Goal: Task Accomplishment & Management: Manage account settings

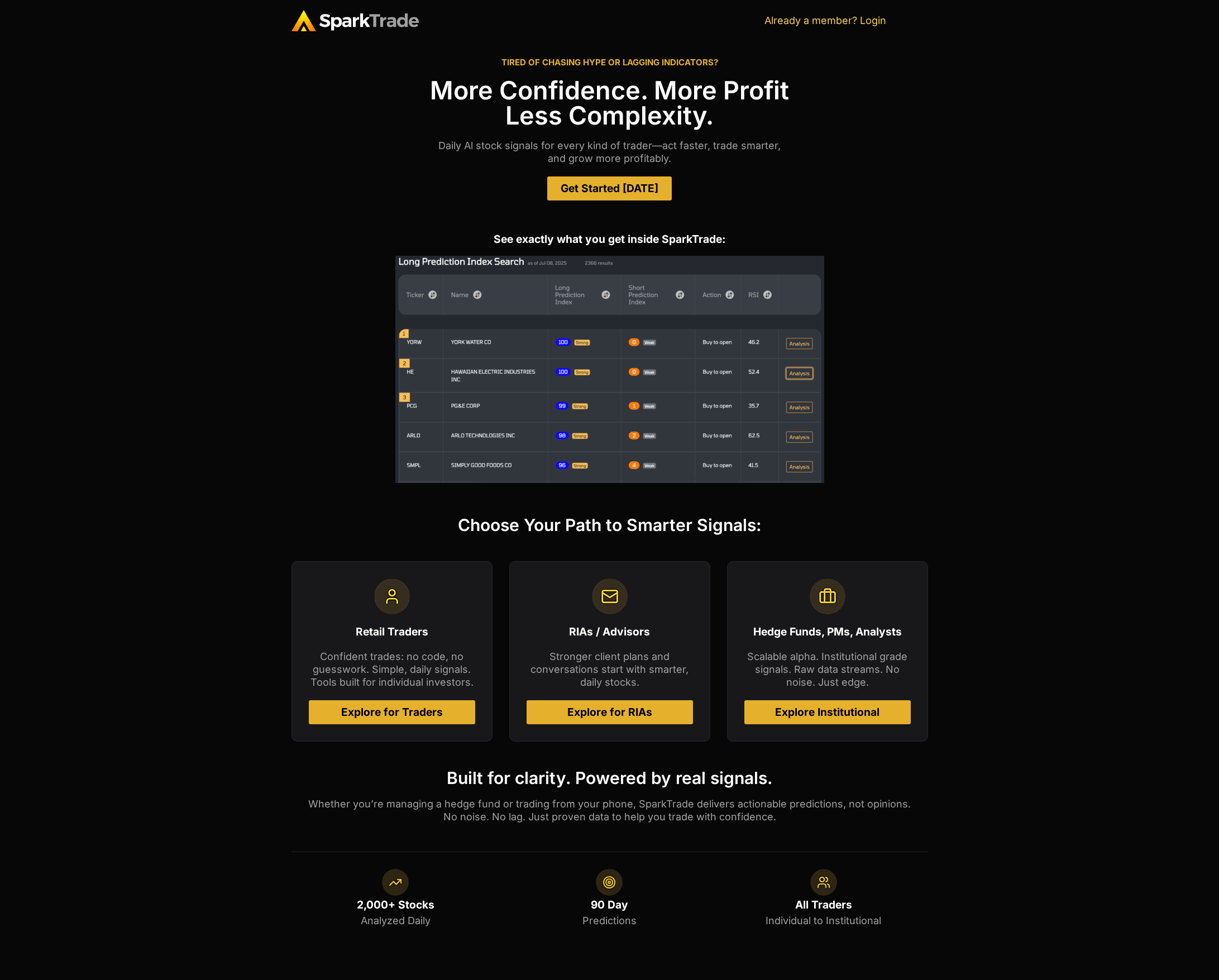
click at [575, 191] on span "Get Started Today" at bounding box center [609, 188] width 98 height 10
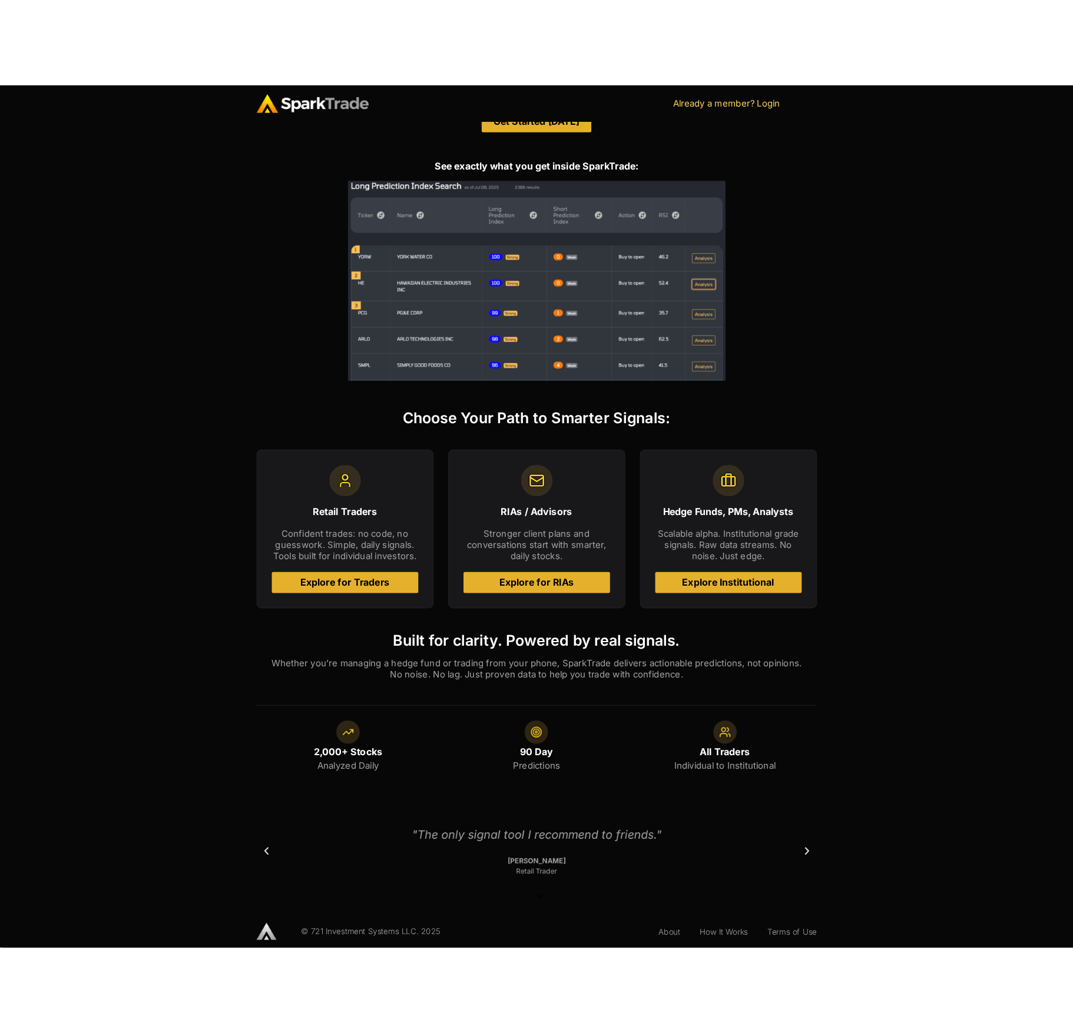
scroll to position [163, 0]
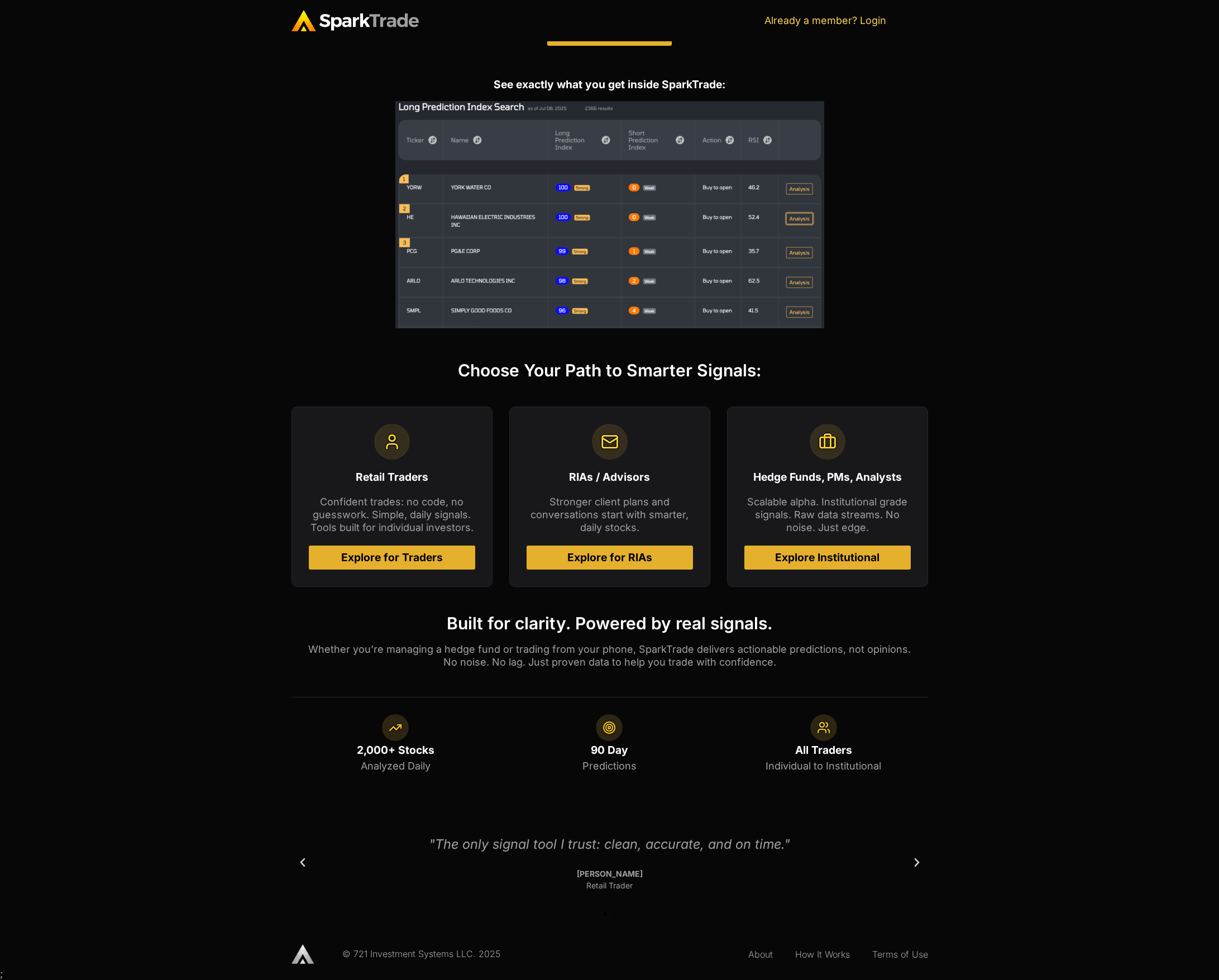
click at [172, 557] on div "Choose Your Path to Smarter Signals: Retail Traders Confident trades: no code, …" at bounding box center [609, 576] width 1219 height 461
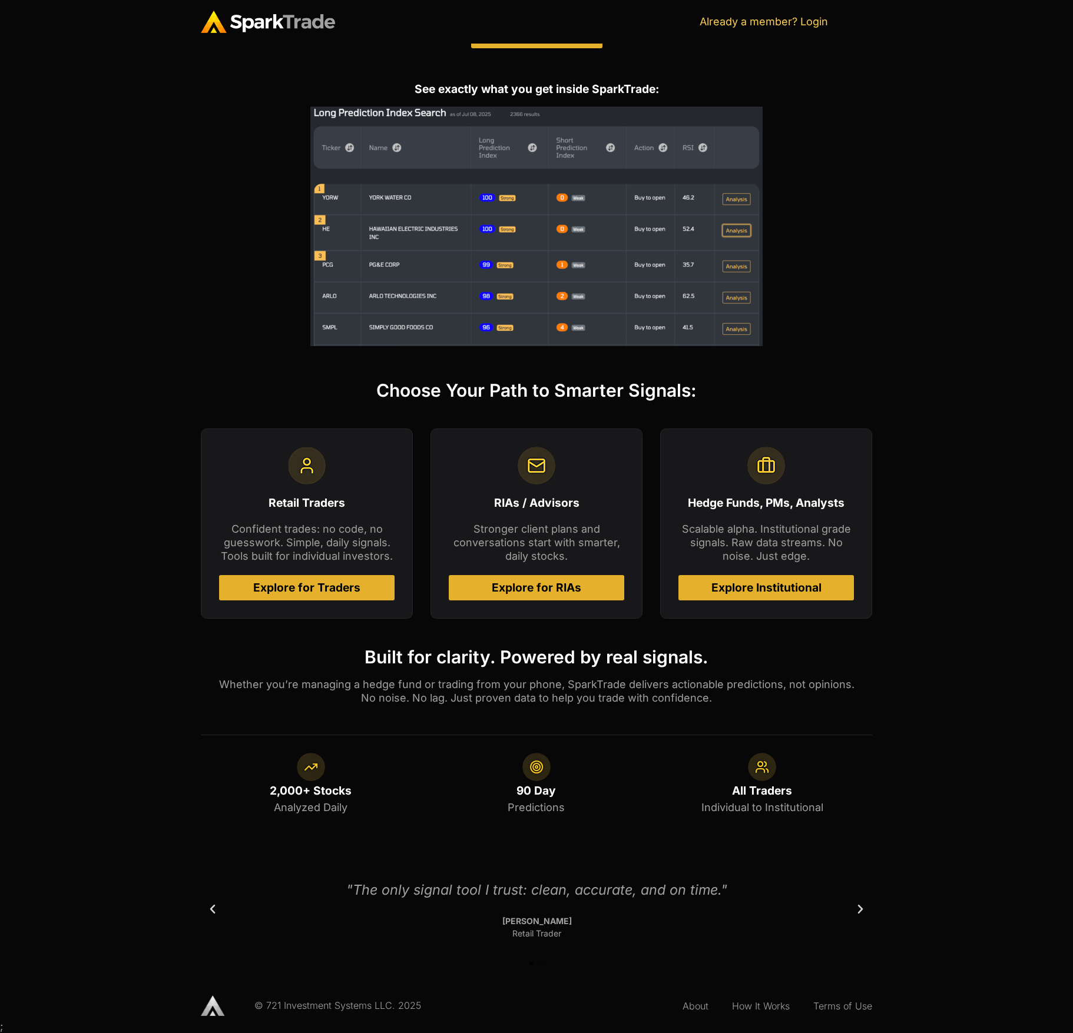
drag, startPoint x: 115, startPoint y: 198, endPoint x: 115, endPoint y: 186, distance: 12.4
click at [115, 196] on div "See exactly what you get inside SparkTrade:" at bounding box center [536, 215] width 1073 height 298
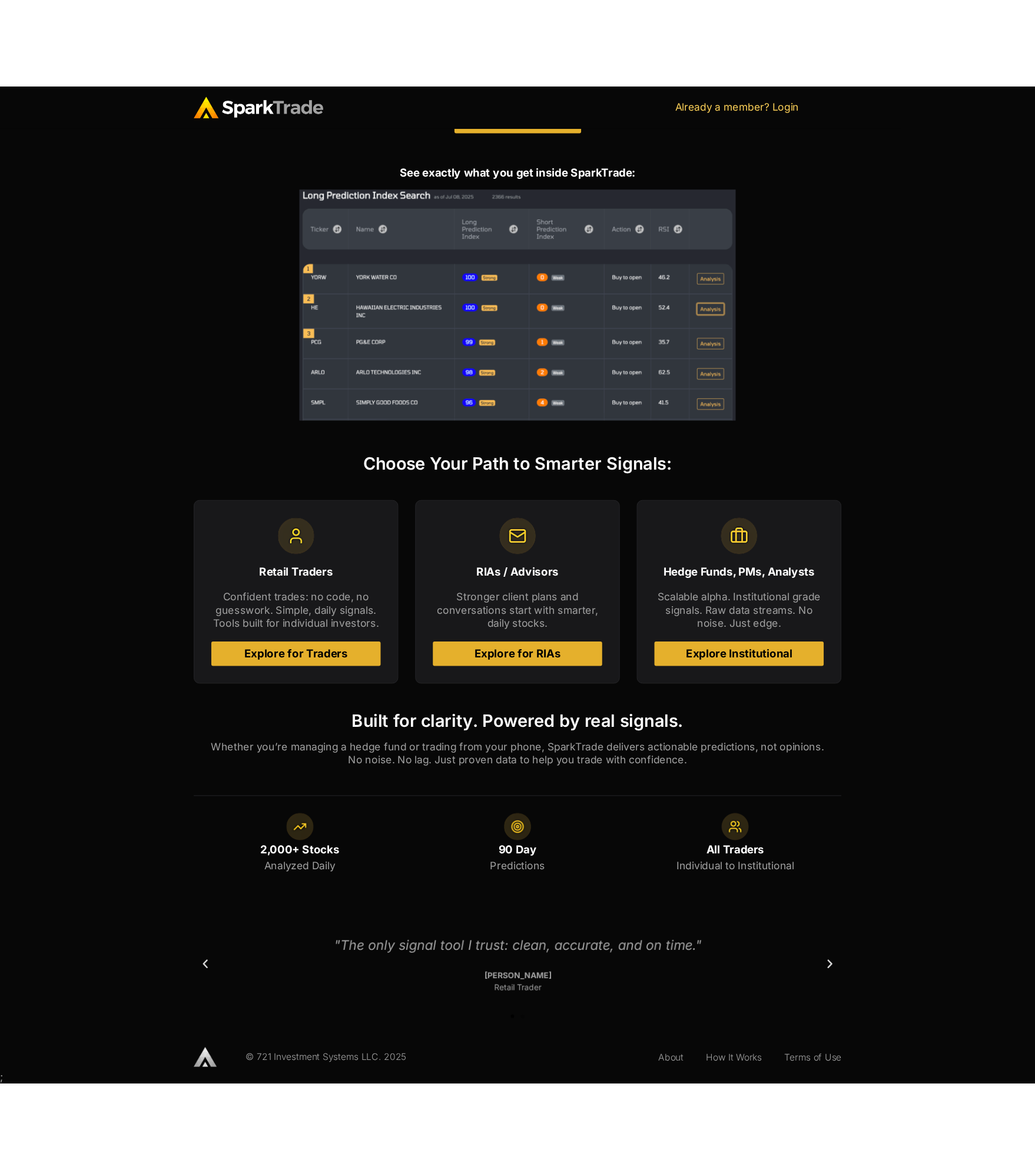
scroll to position [26, 0]
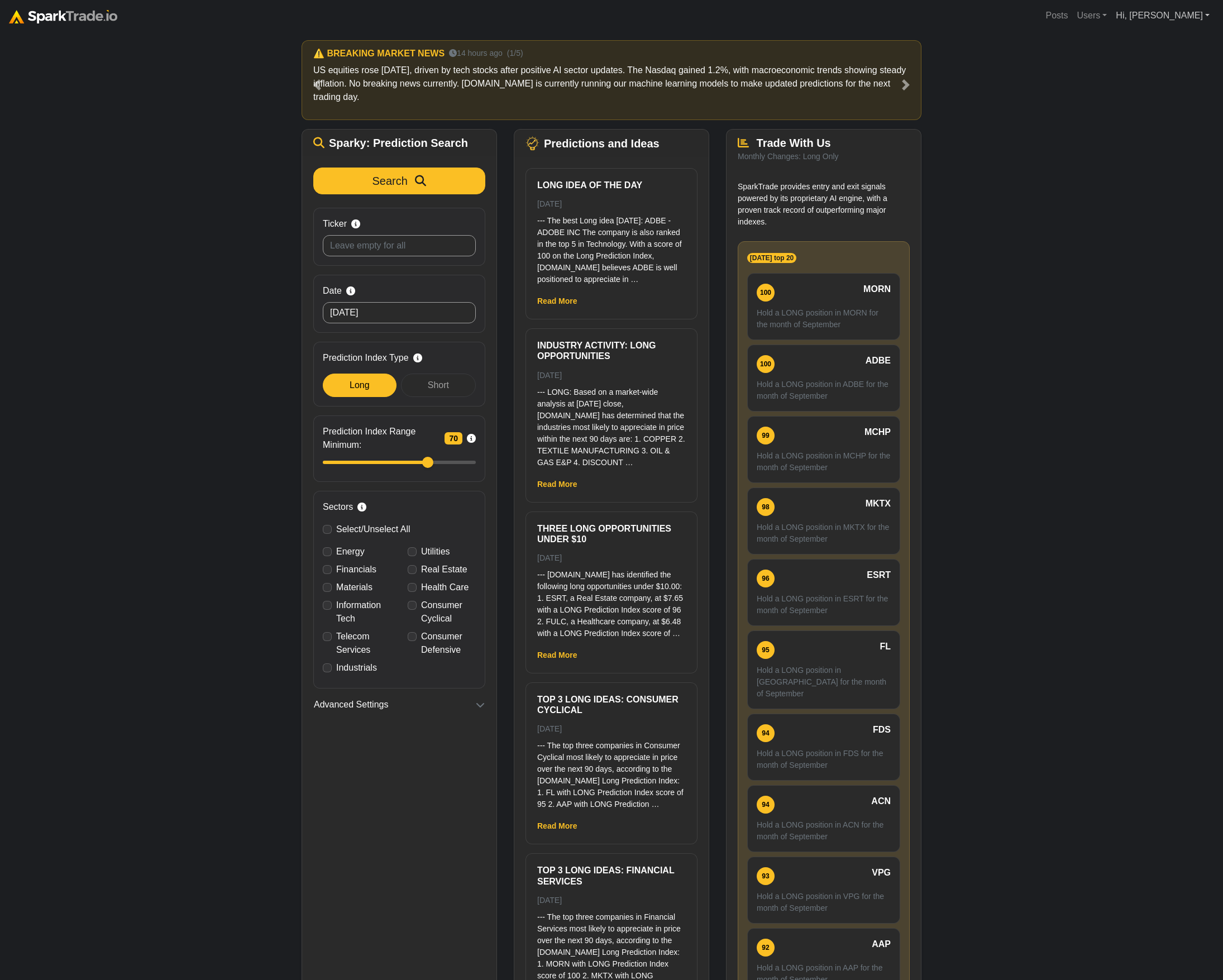
click at [1112, 18] on link "Hi, Eric" at bounding box center [1091, 16] width 39 height 23
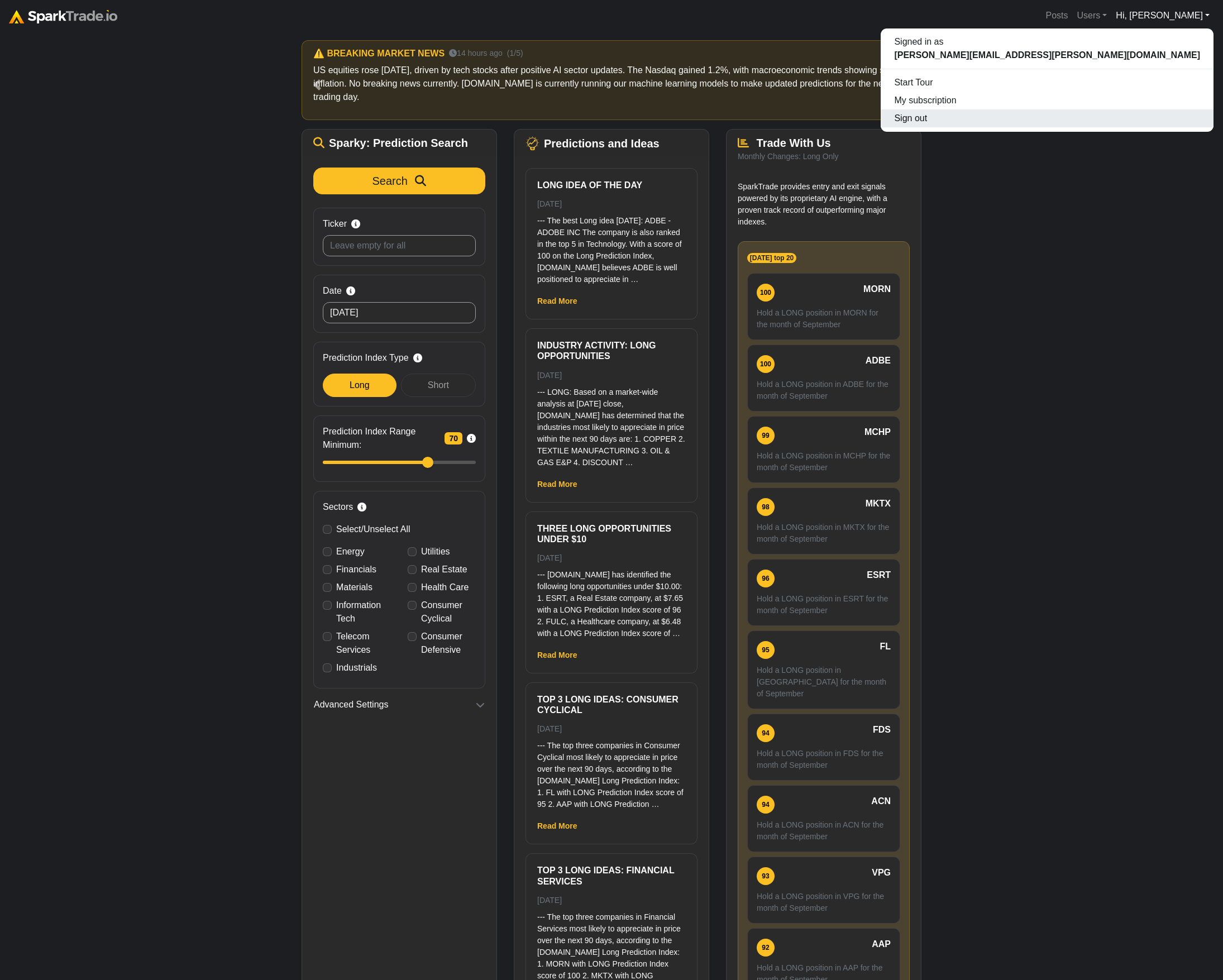
click at [1159, 123] on button "Sign out" at bounding box center [1047, 118] width 333 height 18
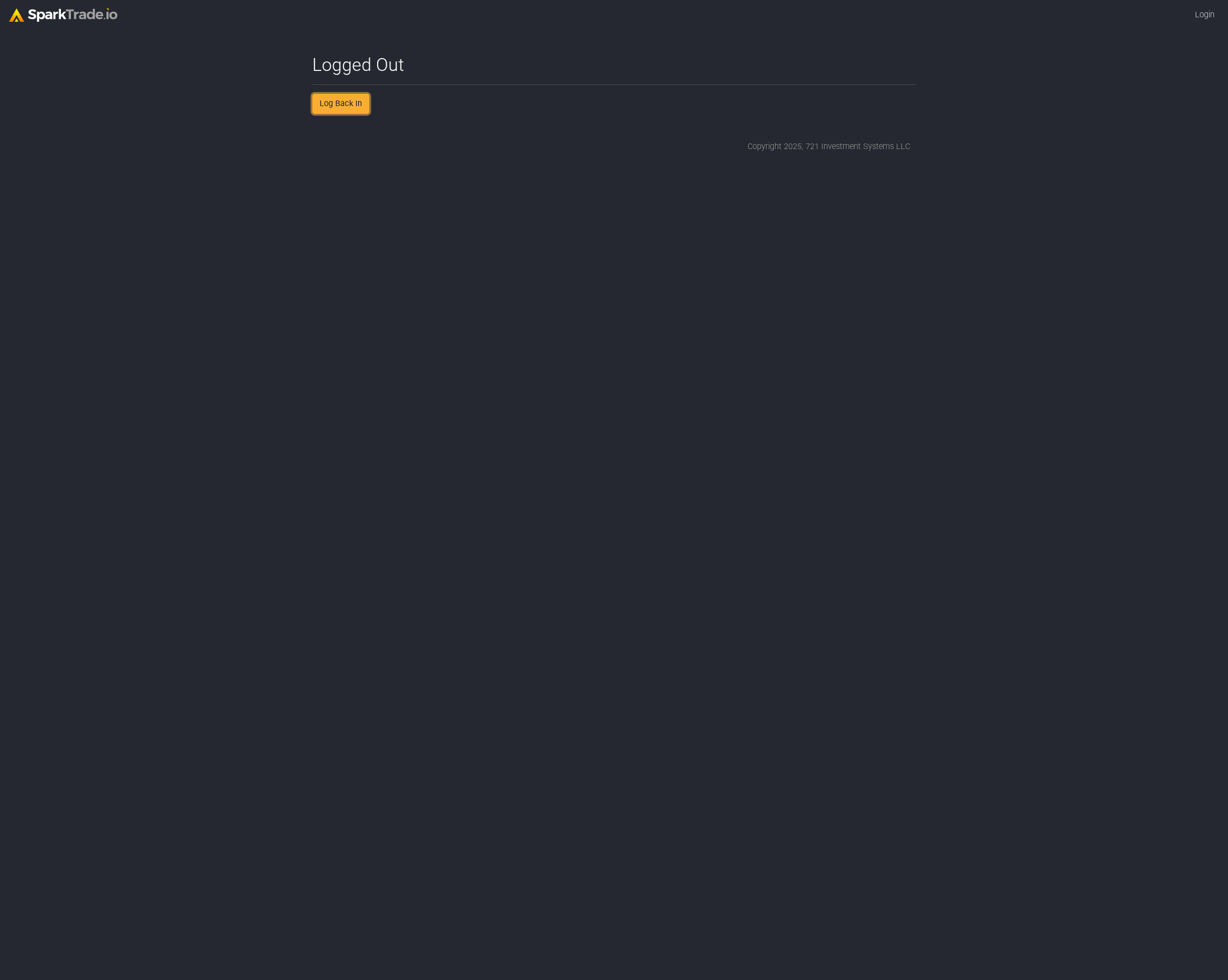
click at [361, 102] on link "Log Back In" at bounding box center [341, 103] width 57 height 20
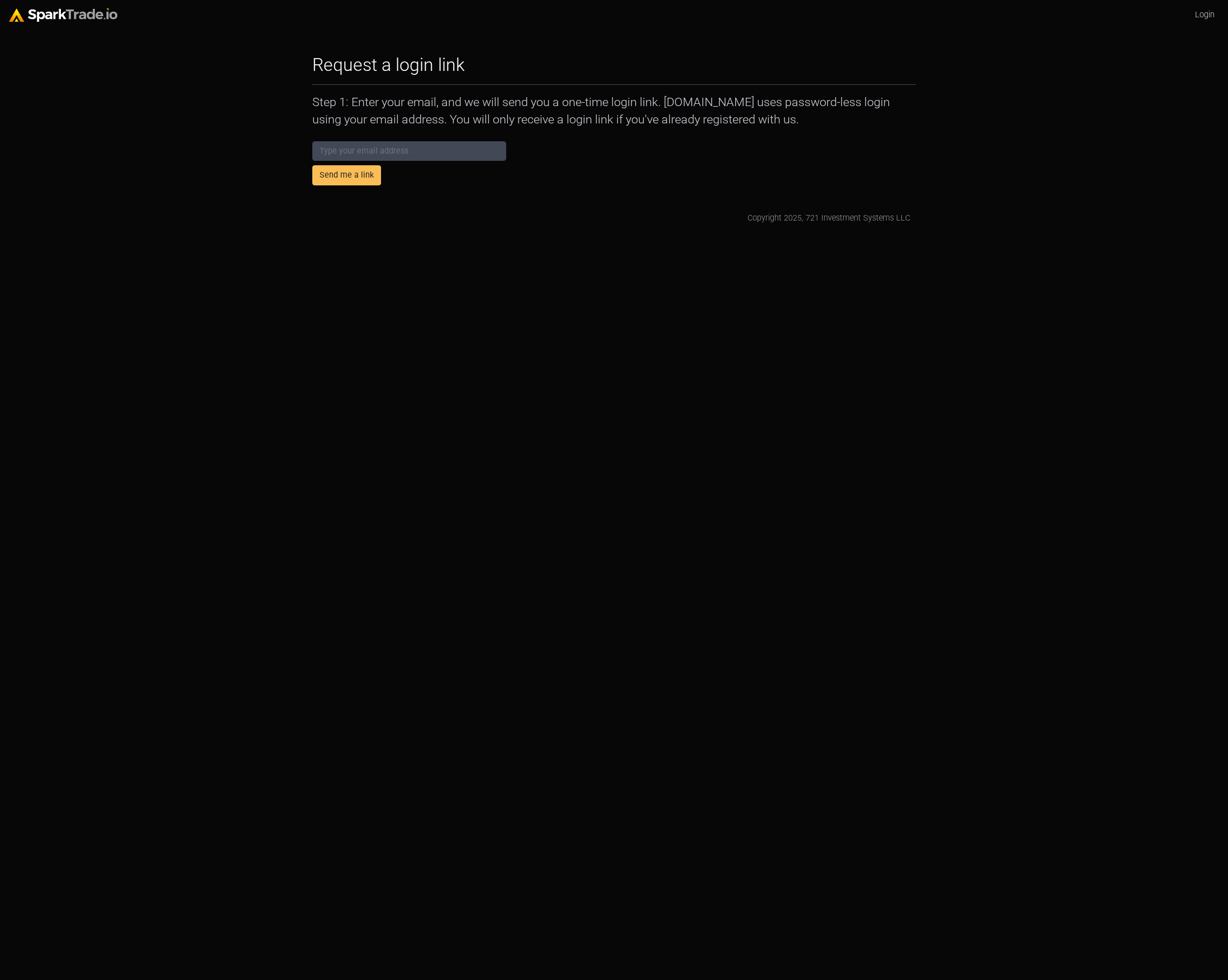
drag, startPoint x: 422, startPoint y: 117, endPoint x: 789, endPoint y: 120, distance: 367.0
click at [789, 120] on p "Step 1: Enter your email, and we will send you a one-time login link. SparkTrad…" at bounding box center [614, 110] width 604 height 33
click at [649, 233] on html "Login Request a login link How to Use SparkTrade.io × Step 1: Enter your email,…" at bounding box center [614, 117] width 1228 height 233
click at [772, 233] on html "Login Request a login link How to Use SparkTrade.io × Step 1: Enter your email,…" at bounding box center [614, 117] width 1228 height 233
click at [1081, 29] on nav "Login" at bounding box center [614, 15] width 1228 height 30
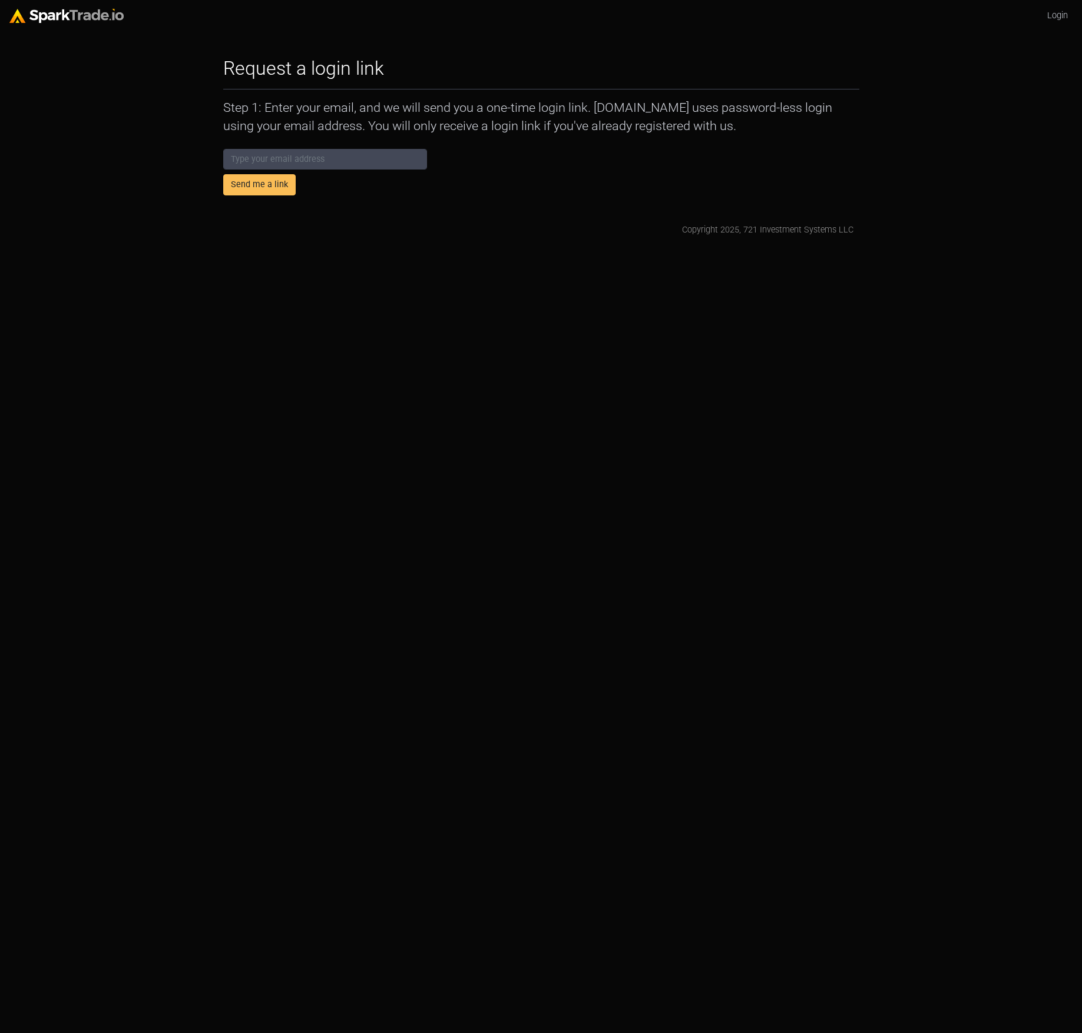
drag, startPoint x: 342, startPoint y: 300, endPoint x: 330, endPoint y: 284, distance: 19.8
click at [340, 246] on html "Login Request a login link How to Use SparkTrade.io × Step 1: Enter your email,…" at bounding box center [541, 123] width 1082 height 246
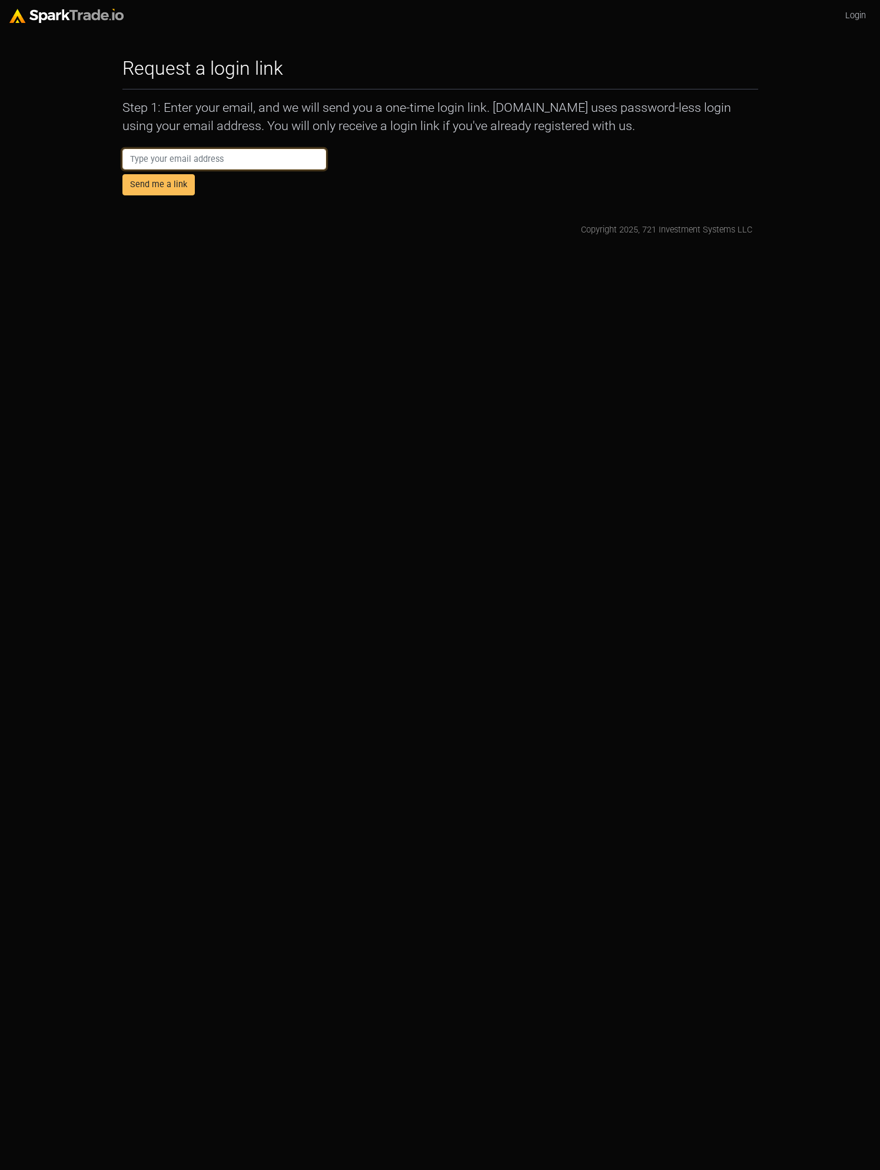
click at [234, 160] on input "email" at bounding box center [224, 159] width 204 height 21
type input "[EMAIL_ADDRESS][DOMAIN_NAME]"
click at [186, 193] on button "Send me a link" at bounding box center [158, 184] width 72 height 21
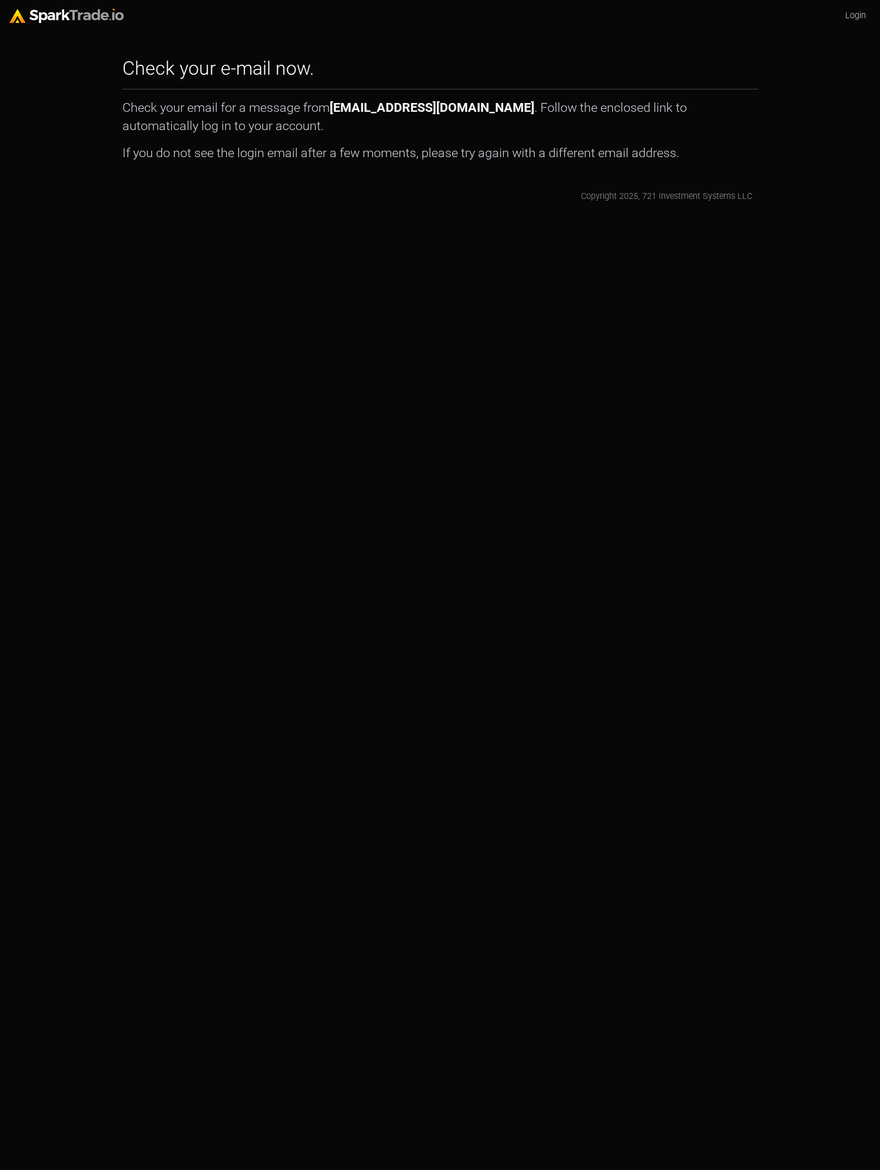
click at [186, 193] on div "Copyright 2025, 721 Investment Systems LLC" at bounding box center [440, 196] width 624 height 13
click at [309, 213] on html "Login Check your e-mail now. How to Use SparkTrade.io × Check your email for a …" at bounding box center [440, 106] width 880 height 213
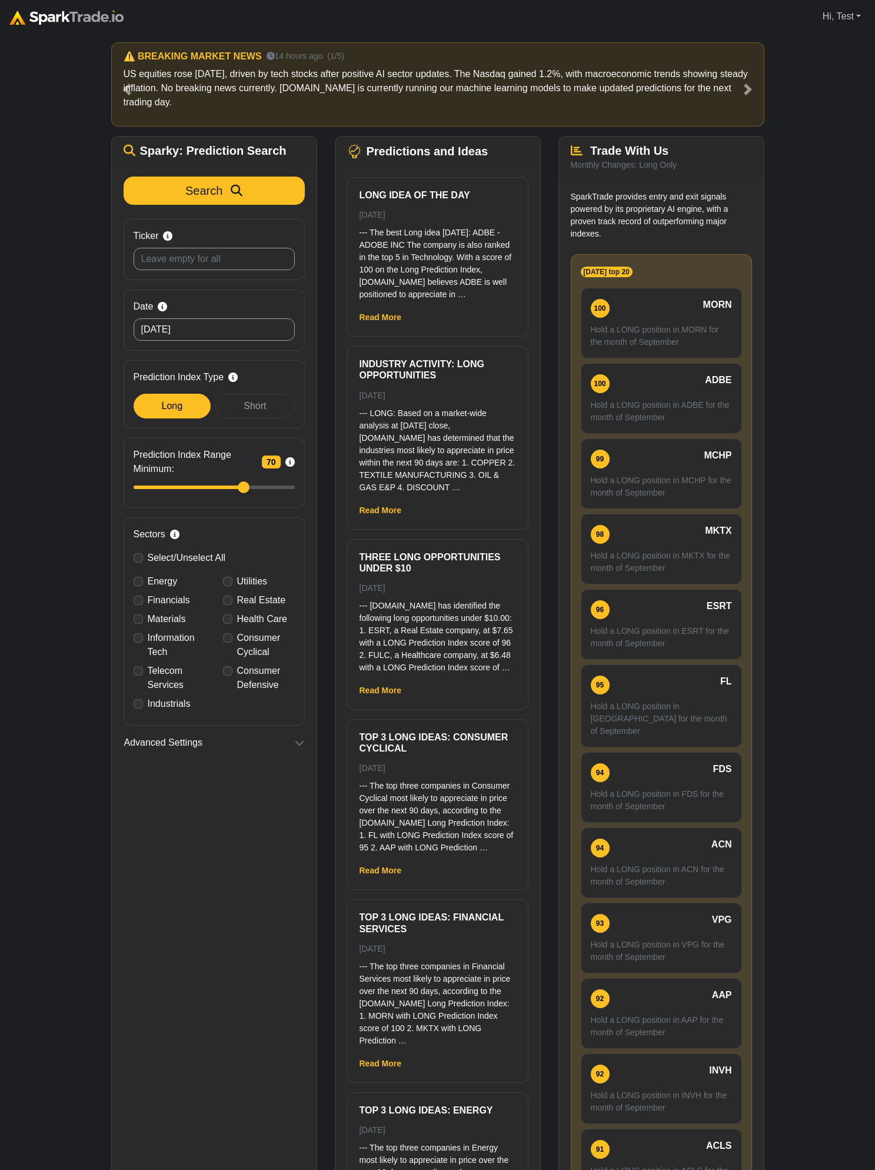
click at [843, 19] on link "Hi, Test" at bounding box center [842, 17] width 48 height 24
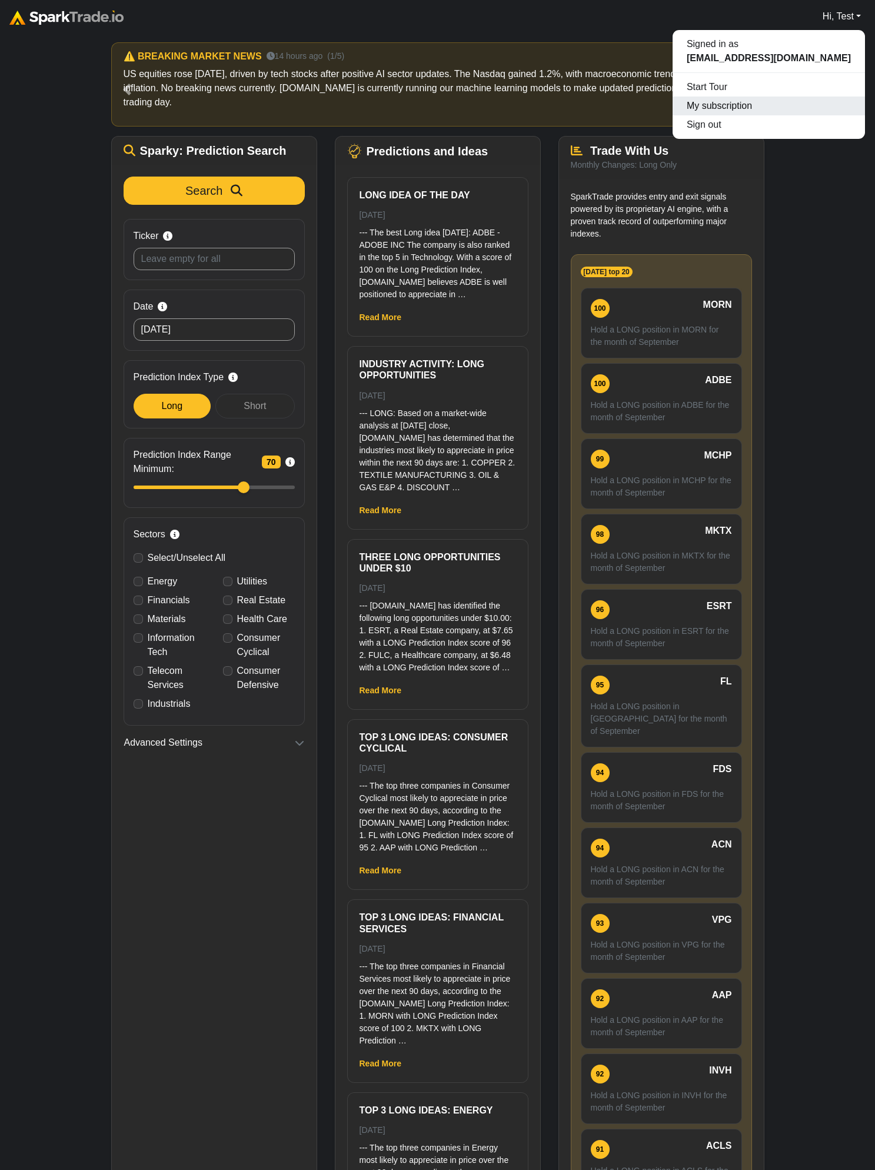
click at [782, 111] on link "My subscription" at bounding box center [769, 106] width 193 height 19
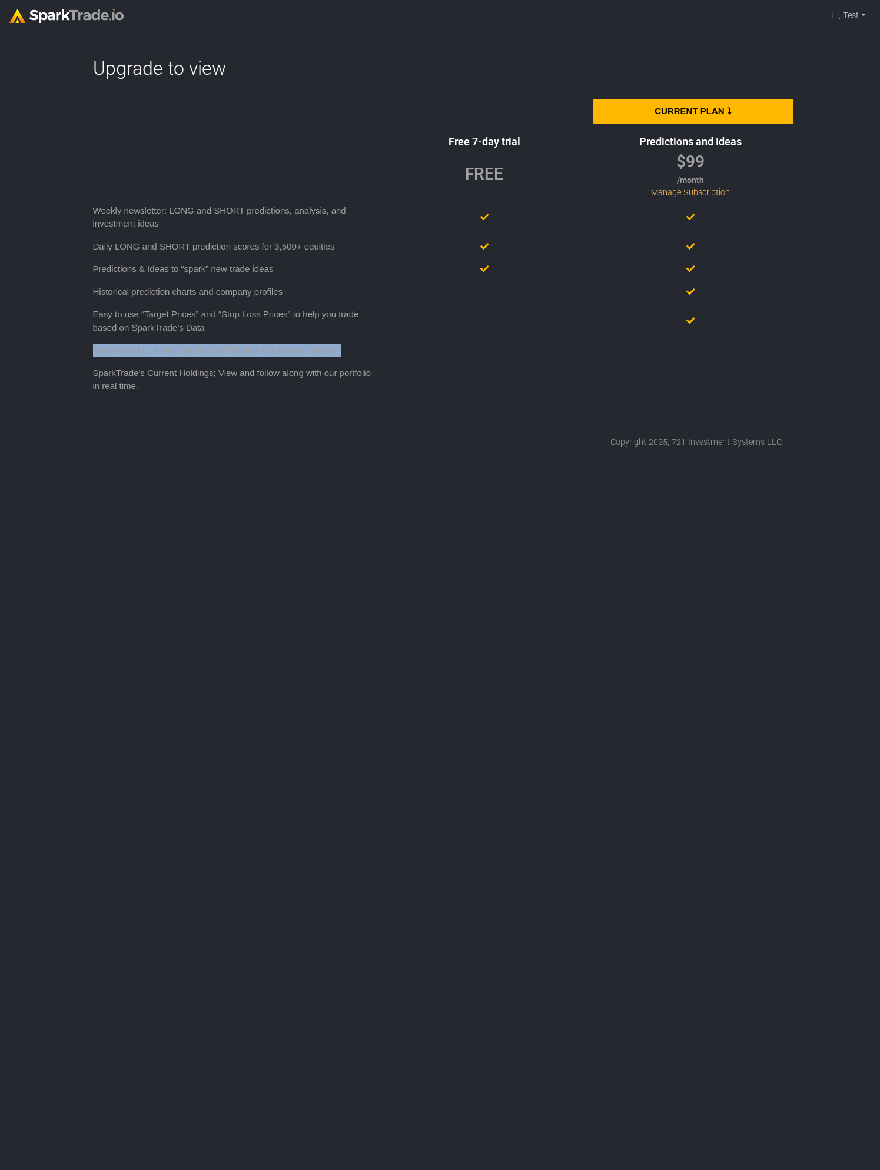
click at [553, 339] on div "Current Plan ⤵ Free 7-day trial Predictions and Ideas FREE $99 /month Manage Su…" at bounding box center [440, 253] width 706 height 309
click at [310, 195] on div "FREE $99 /month Manage Subscription" at bounding box center [440, 175] width 706 height 50
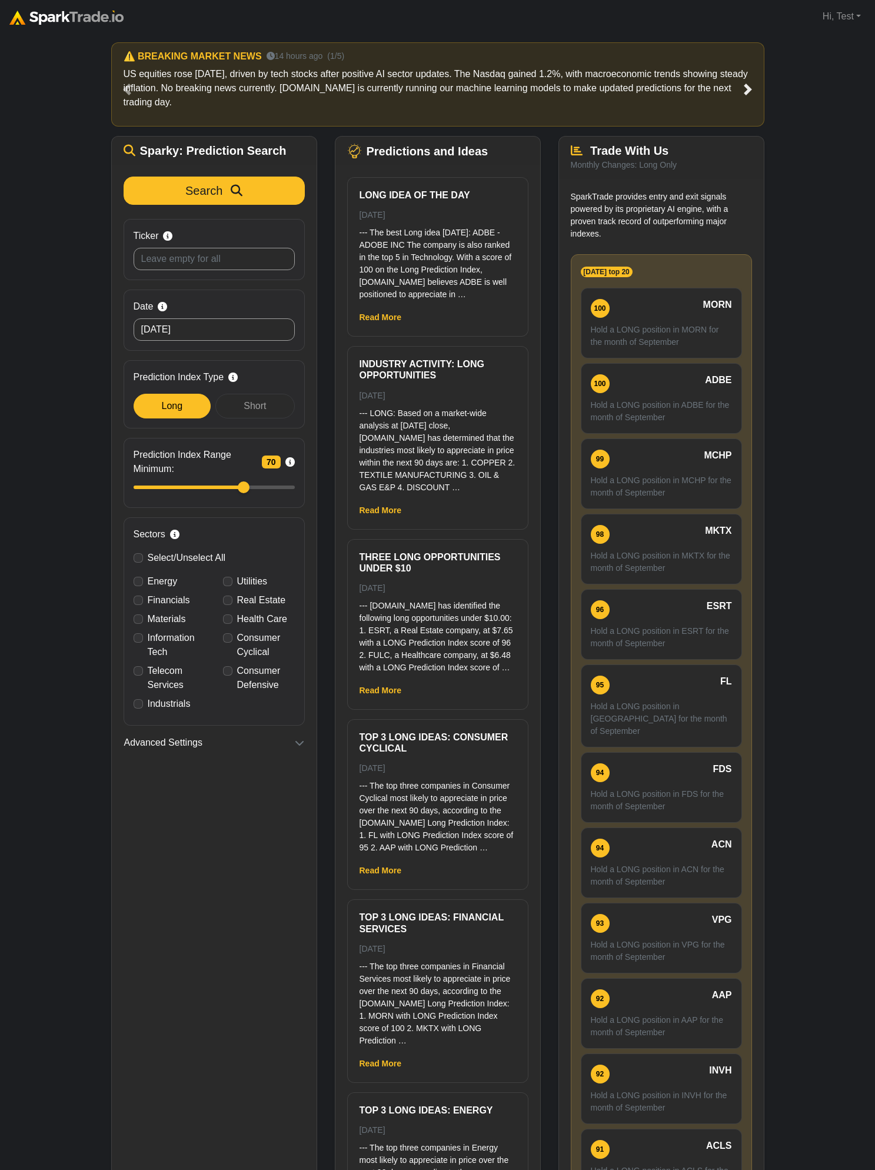
click at [762, 132] on link "Next" at bounding box center [748, 89] width 33 height 94
click at [196, 181] on button "Search" at bounding box center [214, 191] width 181 height 28
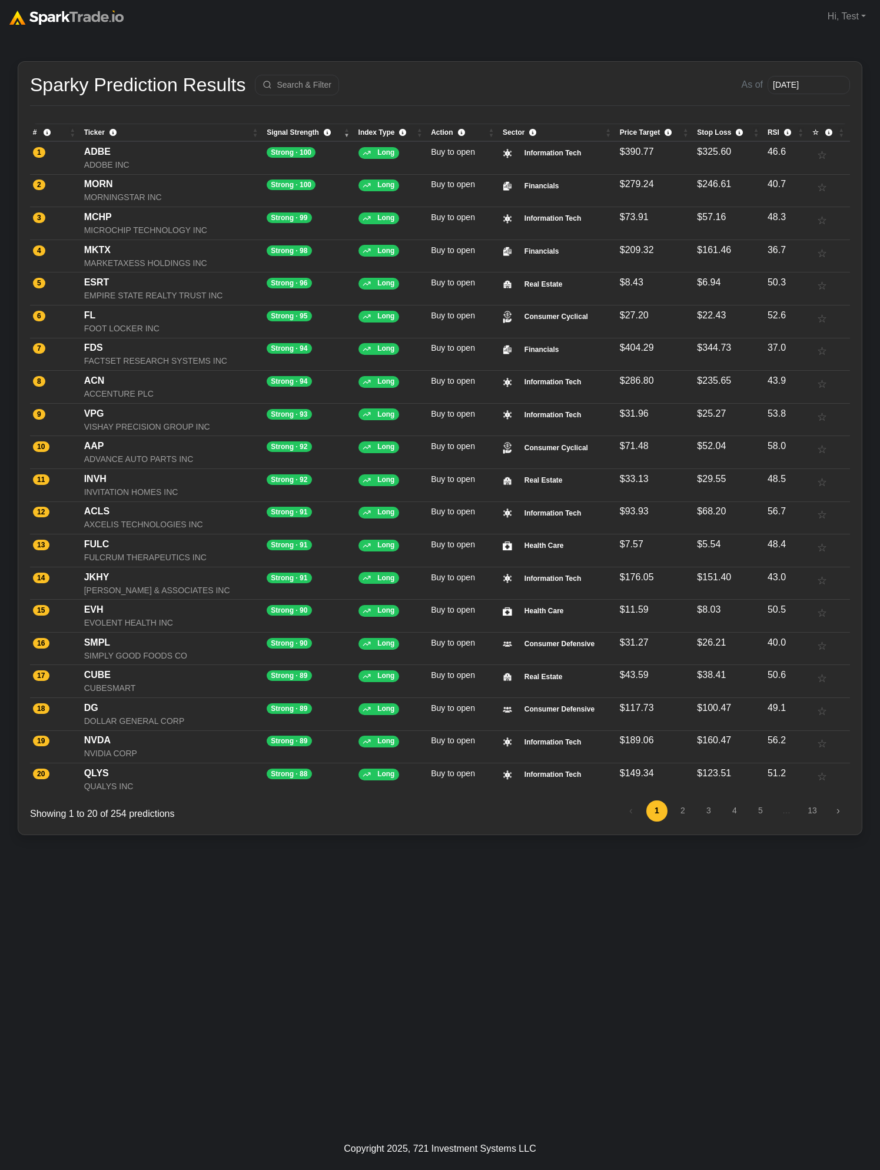
click at [431, 30] on nav "Hi, Test Signed in as micaneric0@gmail.com Start Tour My subscription Sign out" at bounding box center [440, 16] width 880 height 33
